Goal: Obtain resource: Download file/media

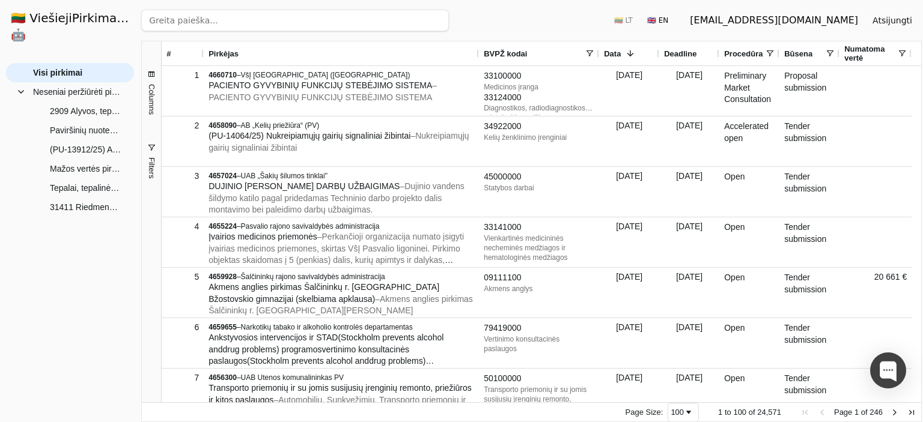
click at [250, 25] on input "search" at bounding box center [295, 21] width 308 height 22
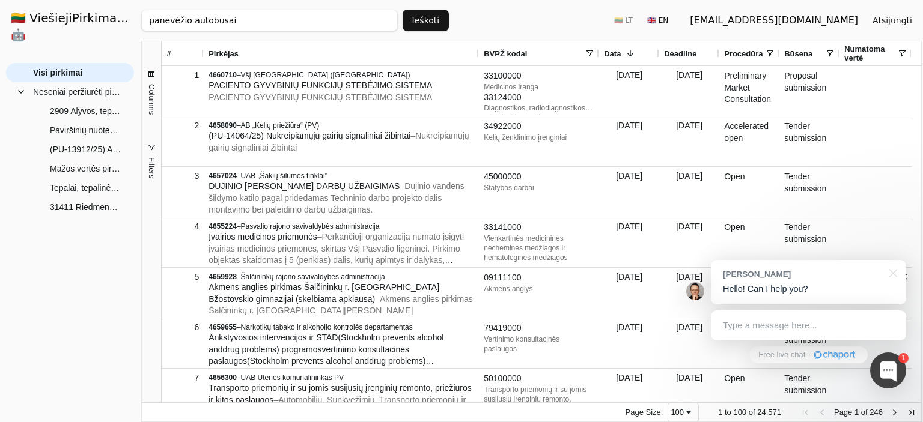
type input "panevėžio autobusai"
click button "Ieškoti" at bounding box center [426, 21] width 47 height 22
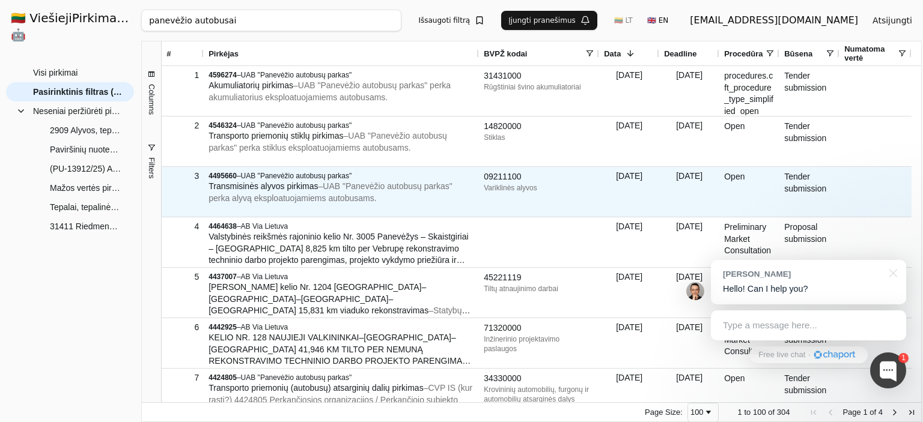
click at [362, 180] on div "4495660 – UAB "Panevėžio autobusų parkas"" at bounding box center [341, 176] width 266 height 10
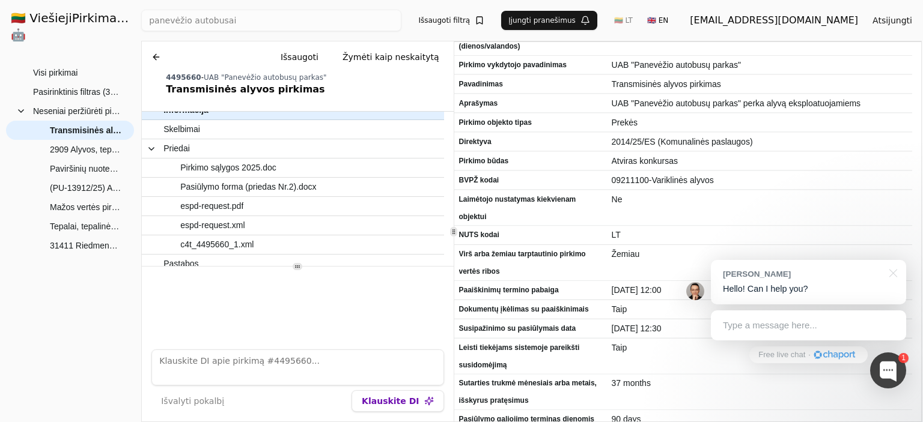
scroll to position [18, 0]
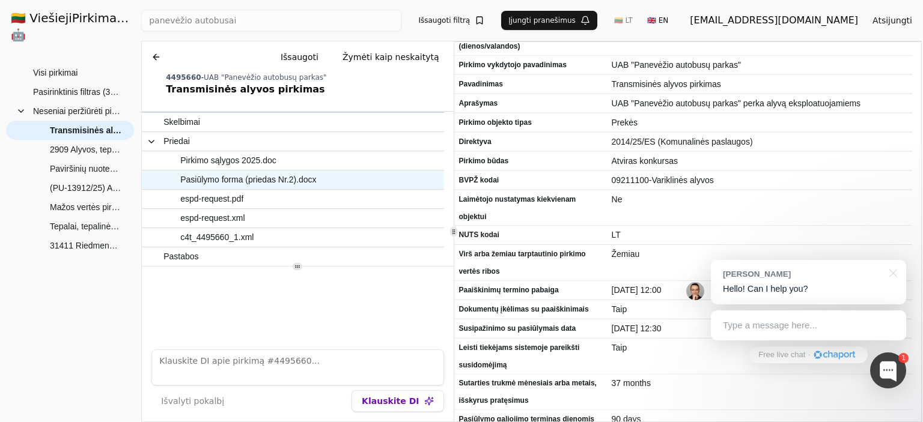
click at [218, 173] on span "Pasiūlymo forma (priedas Nr.2).docx" at bounding box center [248, 179] width 136 height 17
